Goal: Information Seeking & Learning: Learn about a topic

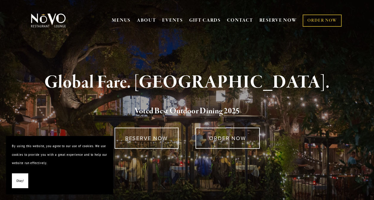
click at [21, 181] on span "Okay!" at bounding box center [19, 181] width 7 height 9
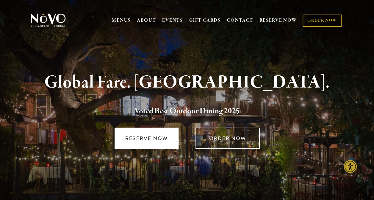
click at [171, 136] on link "RESERVE NOW" at bounding box center [146, 138] width 64 height 21
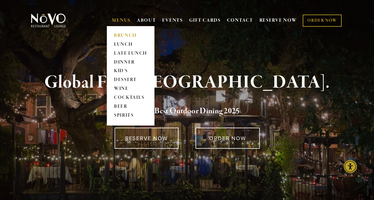
click at [120, 33] on link "BRUNCH" at bounding box center [130, 35] width 37 height 9
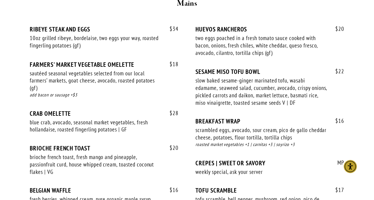
scroll to position [503, 0]
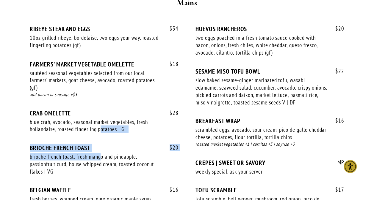
drag, startPoint x: 101, startPoint y: 143, endPoint x: 102, endPoint y: 133, distance: 10.2
click at [102, 133] on div "$ 34 RIBEYE STEAK AND EGGS 10oz grilled ribeye, bordelaise, two eggs your way, …" at bounding box center [187, 123] width 314 height 196
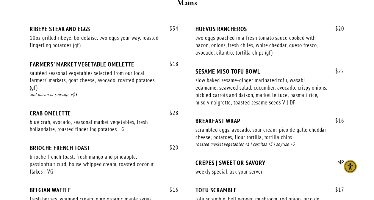
drag, startPoint x: 102, startPoint y: 133, endPoint x: 152, endPoint y: 170, distance: 61.7
click at [152, 170] on div "$ 20 BRIOCHE FRENCH TOAST brioche french toast, fresh mango and pineapple, pass…" at bounding box center [104, 165] width 149 height 42
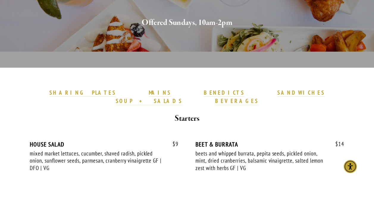
scroll to position [132, 0]
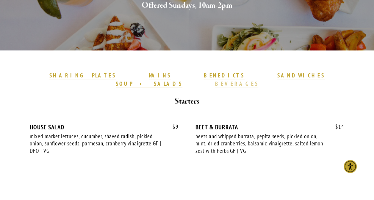
click at [258, 80] on strong "BEVERAGES" at bounding box center [236, 83] width 43 height 7
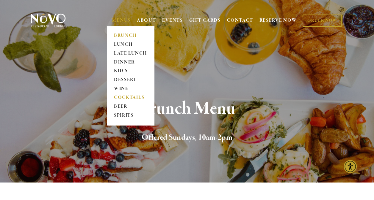
click at [123, 98] on link "COCKTAILS" at bounding box center [130, 98] width 37 height 9
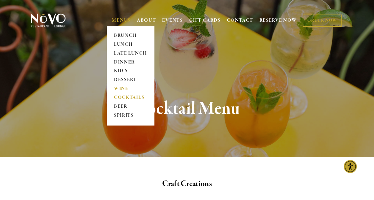
click at [122, 90] on link "WINE" at bounding box center [130, 89] width 37 height 9
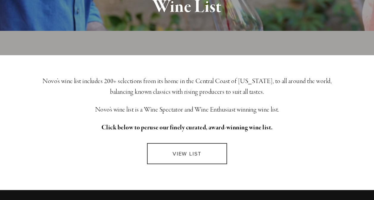
scroll to position [127, 0]
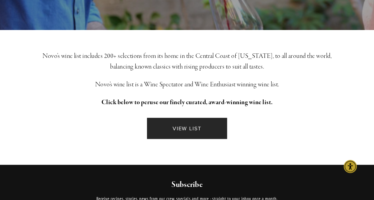
click at [176, 126] on link "VIEW LIST" at bounding box center [187, 128] width 80 height 21
